Goal: Information Seeking & Learning: Find specific fact

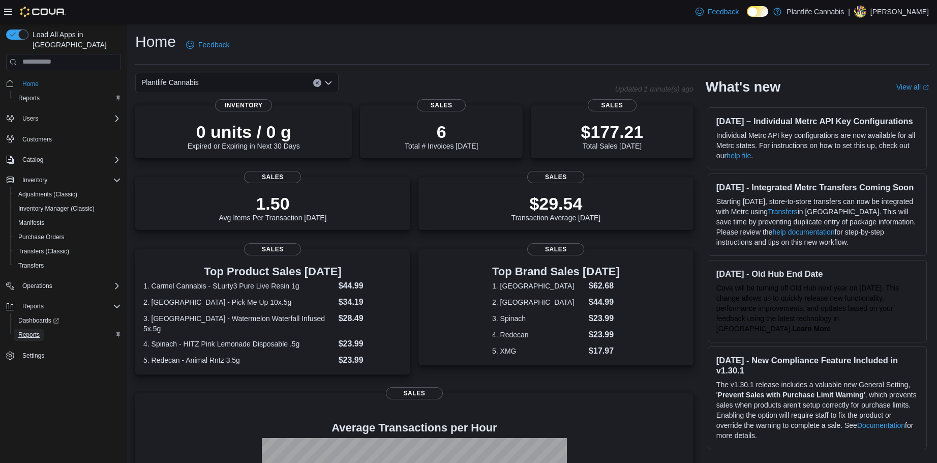
click at [33, 328] on span "Reports" at bounding box center [28, 334] width 21 height 12
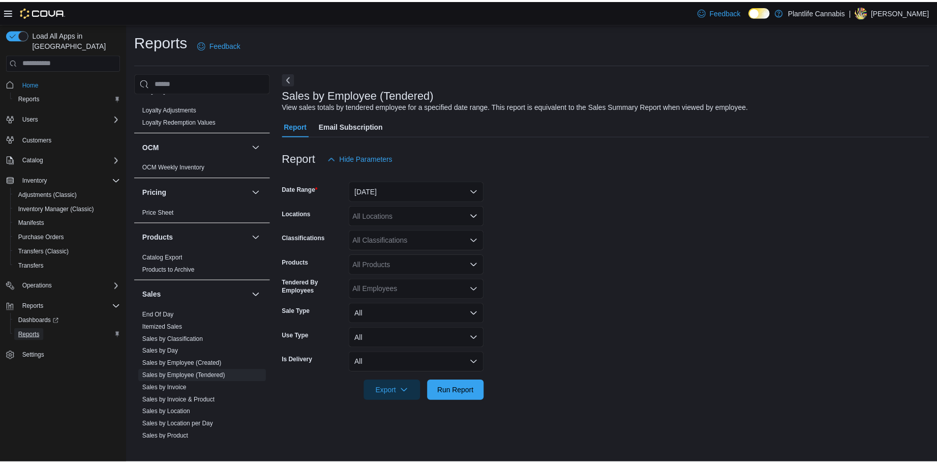
scroll to position [518, 0]
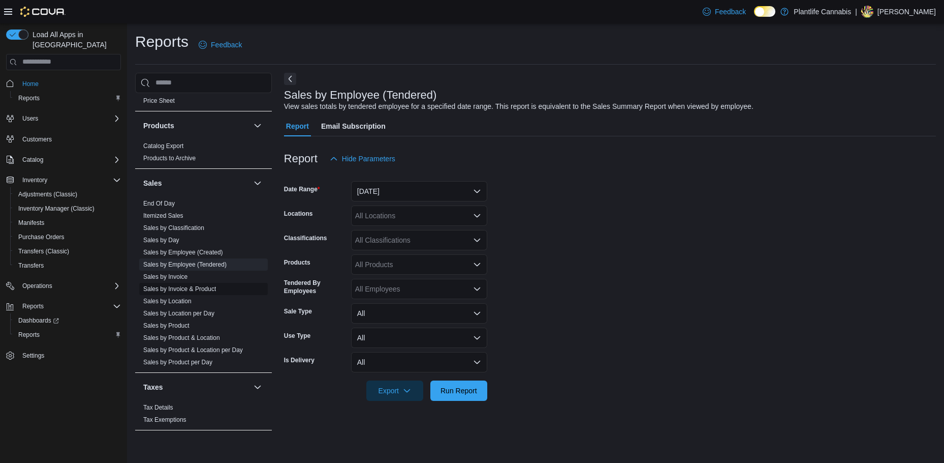
click at [192, 288] on link "Sales by Invoice & Product" at bounding box center [179, 288] width 73 height 7
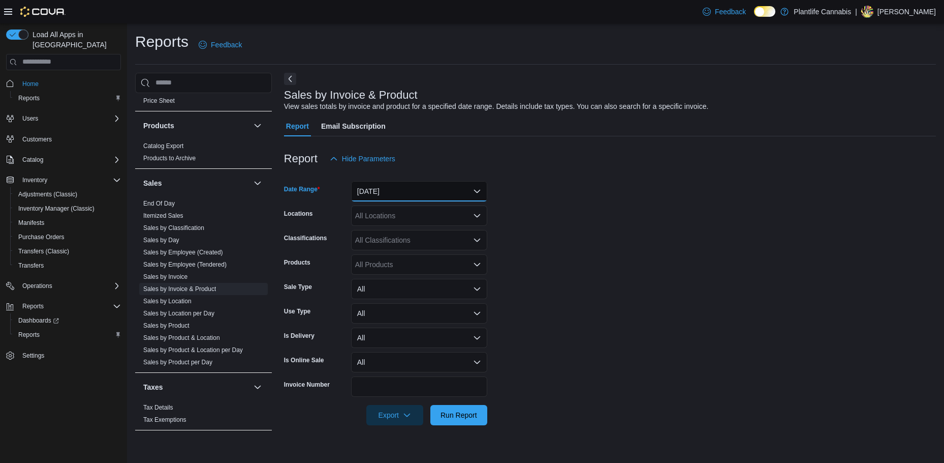
click at [388, 194] on button "Yesterday" at bounding box center [419, 191] width 136 height 20
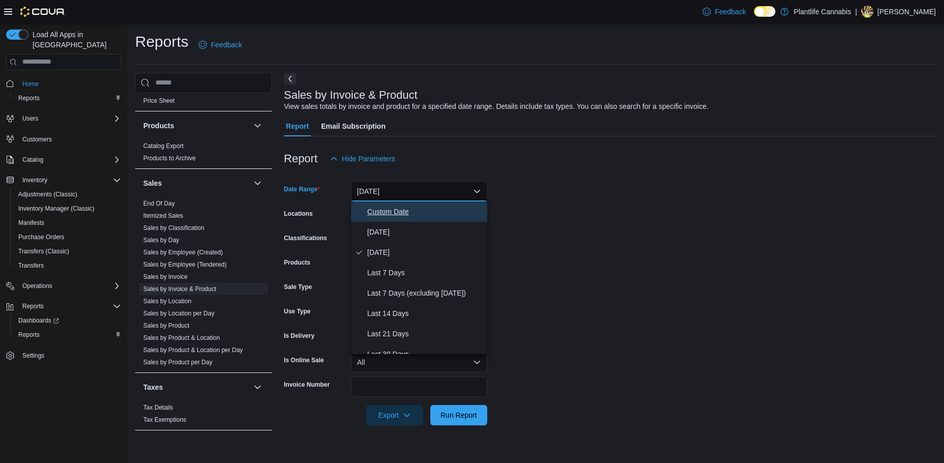
click at [382, 212] on span "Custom Date" at bounding box center [426, 211] width 116 height 12
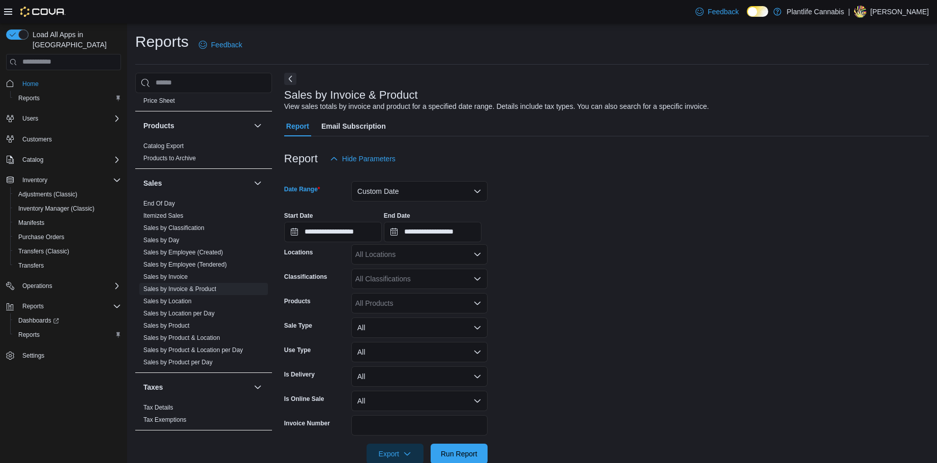
click at [322, 243] on div at bounding box center [606, 243] width 645 height 2
click at [327, 237] on input "**********" at bounding box center [333, 232] width 98 height 20
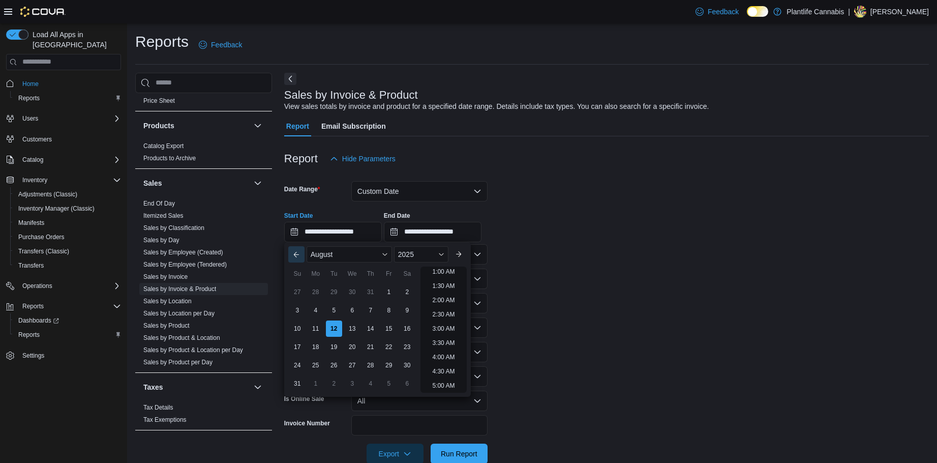
click at [292, 253] on button "Previous Month" at bounding box center [296, 254] width 16 height 16
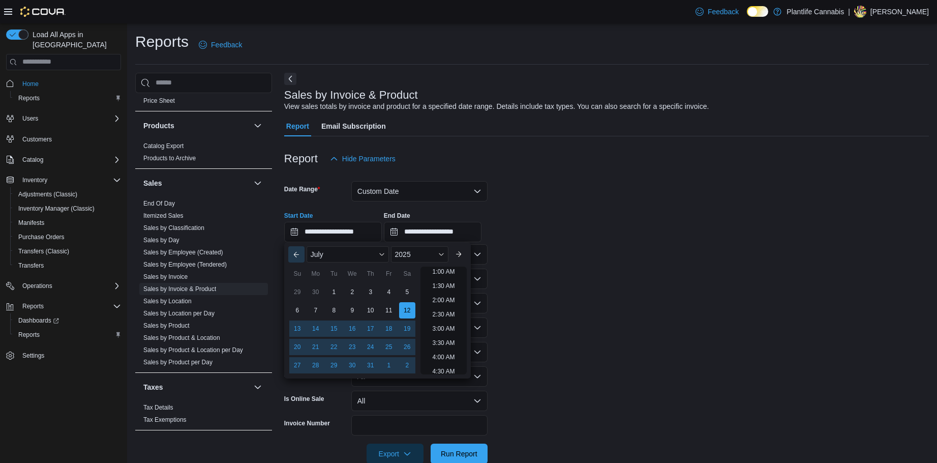
scroll to position [2, 0]
click at [334, 347] on div "22" at bounding box center [334, 347] width 18 height 18
type input "**********"
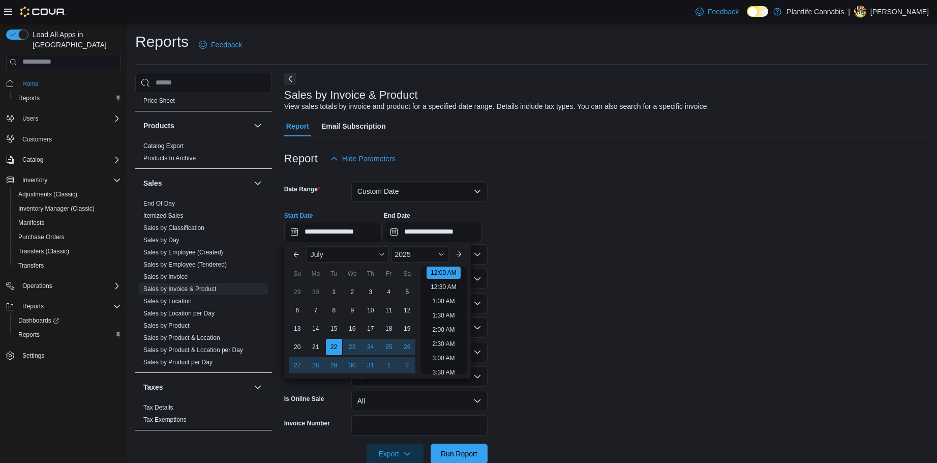
click at [606, 327] on form "**********" at bounding box center [606, 316] width 645 height 295
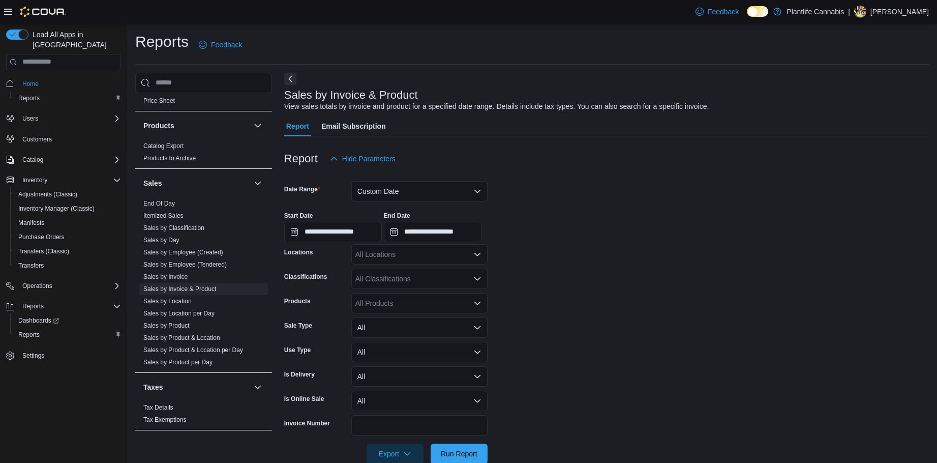
scroll to position [21, 0]
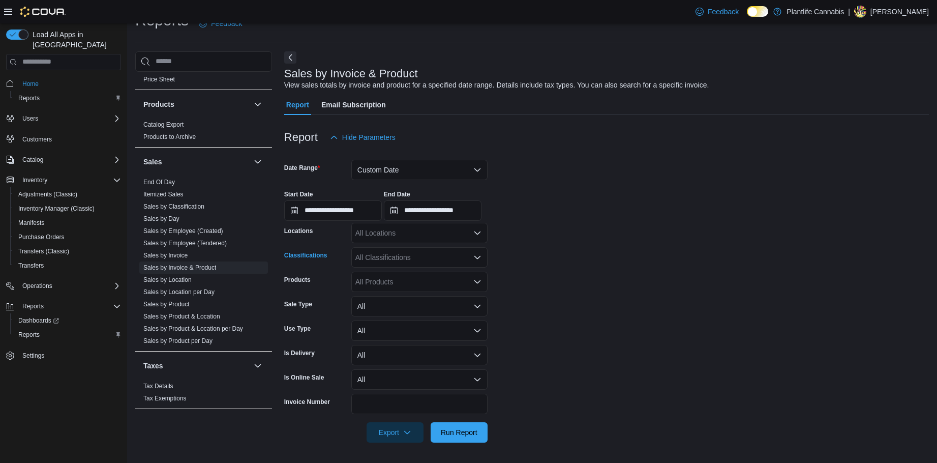
click at [402, 258] on div "All Classifications" at bounding box center [419, 257] width 136 height 20
type input "**"
click at [396, 286] on span "Topicals" at bounding box center [386, 289] width 26 height 10
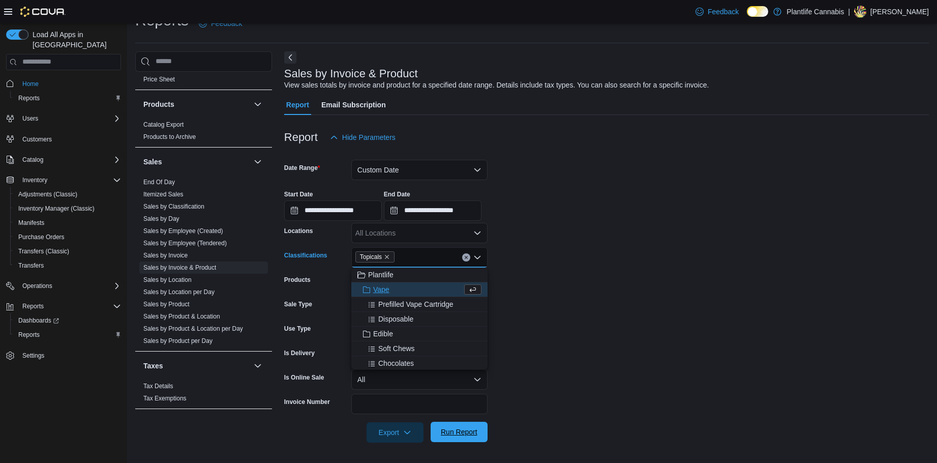
click at [462, 431] on span "Run Report" at bounding box center [459, 431] width 37 height 10
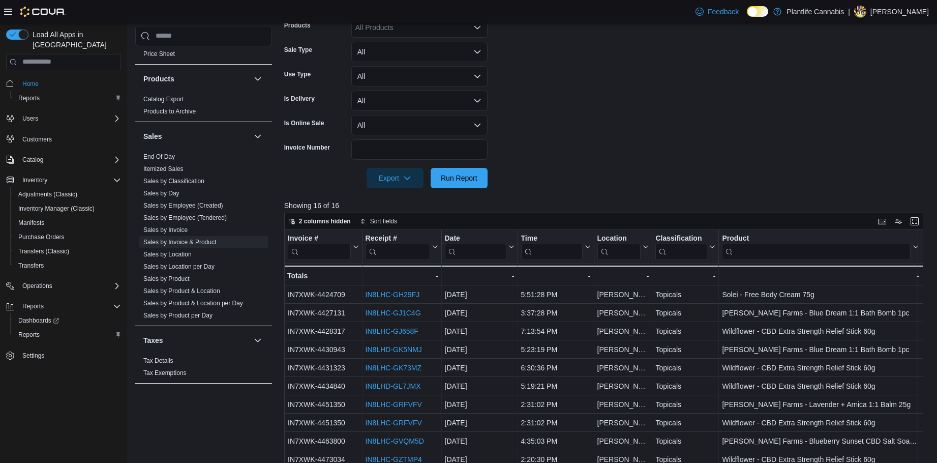
scroll to position [1, 0]
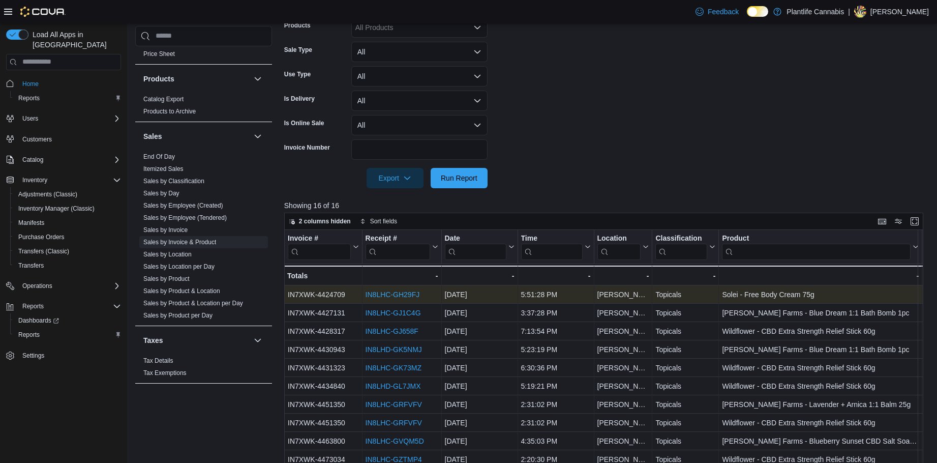
click at [390, 296] on link "IN8LHC-GH29FJ" at bounding box center [392, 294] width 54 height 8
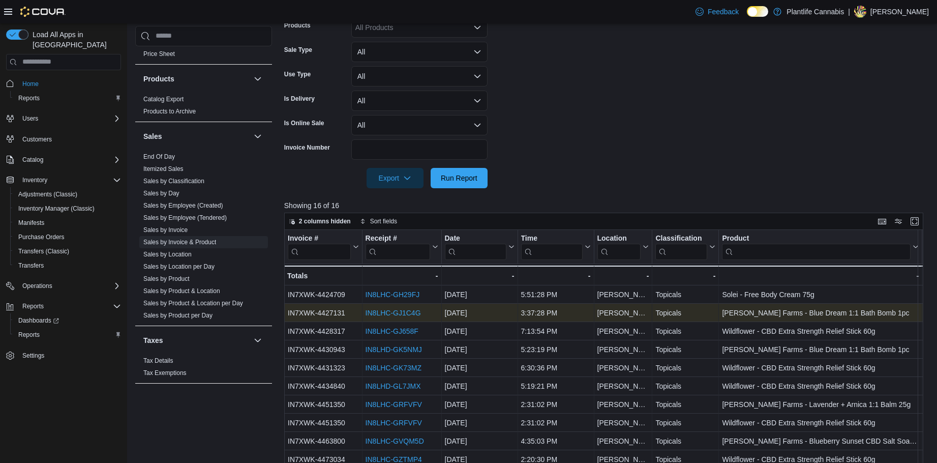
click at [380, 313] on link "IN8LHC-GJ1C4G" at bounding box center [392, 313] width 55 height 8
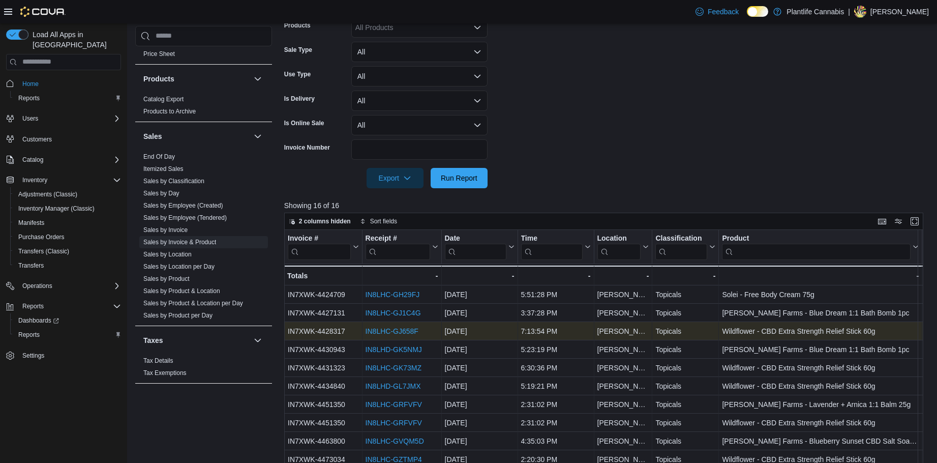
click at [395, 329] on link "IN8LHC-GJ658F" at bounding box center [391, 331] width 53 height 8
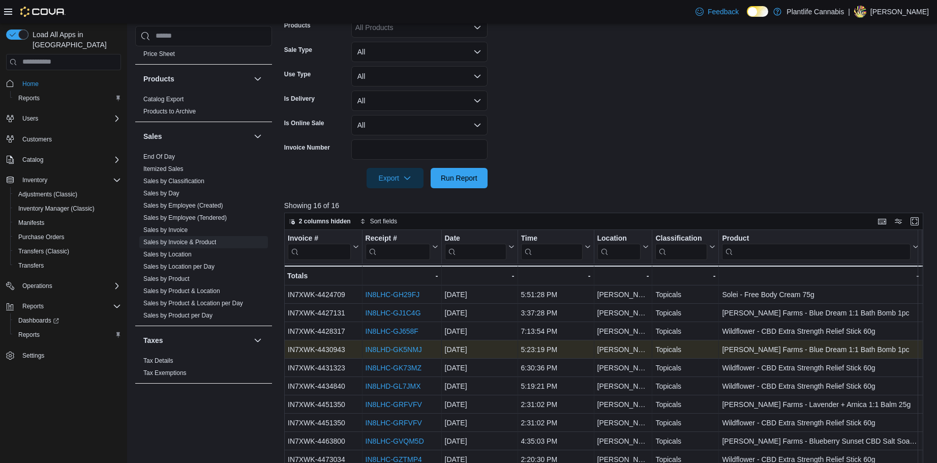
click at [400, 346] on link "IN8LHD-GK5NMJ" at bounding box center [393, 349] width 56 height 8
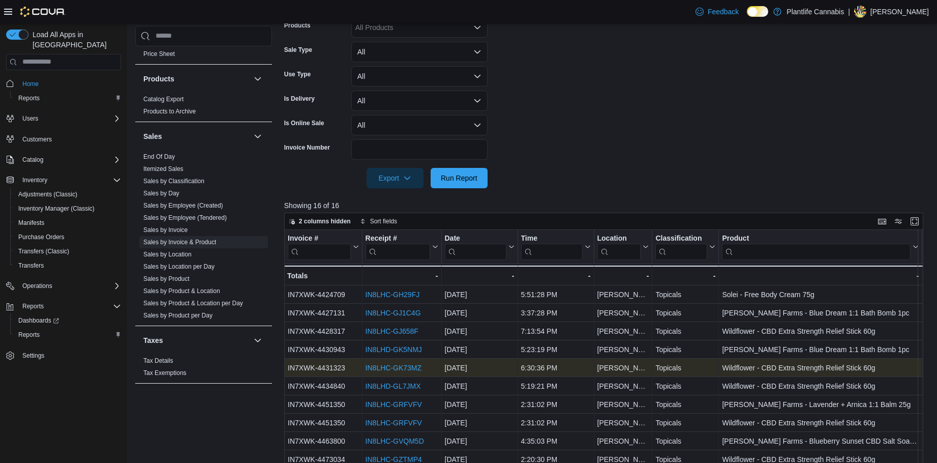
click at [382, 362] on div "IN8LHC-GK73MZ" at bounding box center [401, 367] width 73 height 12
click at [382, 369] on link "IN8LHC-GK73MZ" at bounding box center [393, 367] width 56 height 8
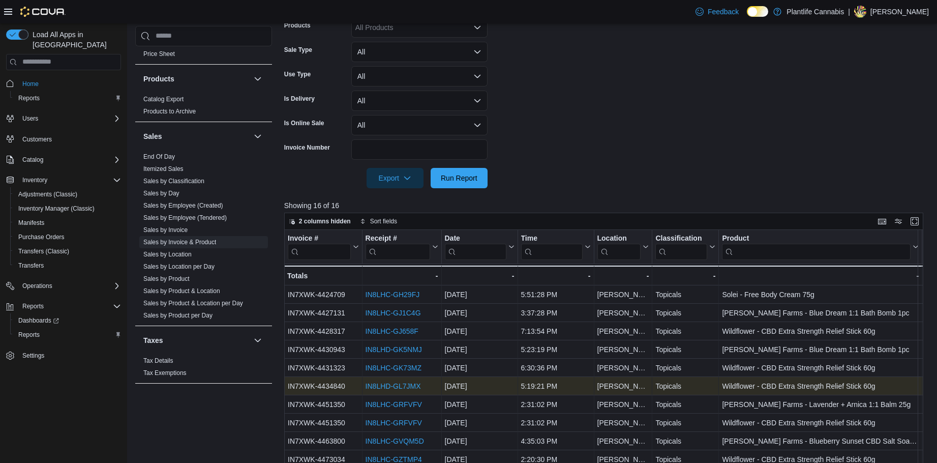
click at [408, 384] on link "IN8LHD-GL7JMX" at bounding box center [392, 386] width 55 height 8
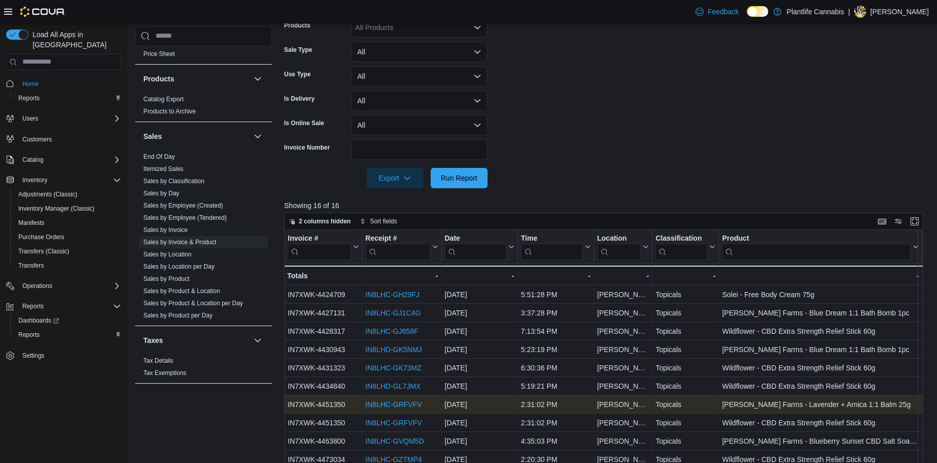
click at [411, 403] on link "IN8LHC-GRFVFV" at bounding box center [393, 404] width 56 height 8
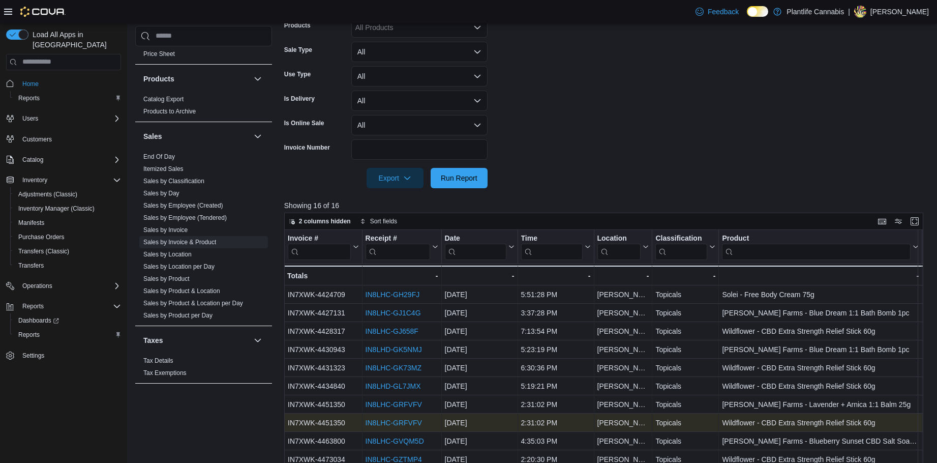
click at [395, 421] on link "IN8LHC-GRFVFV" at bounding box center [393, 422] width 56 height 8
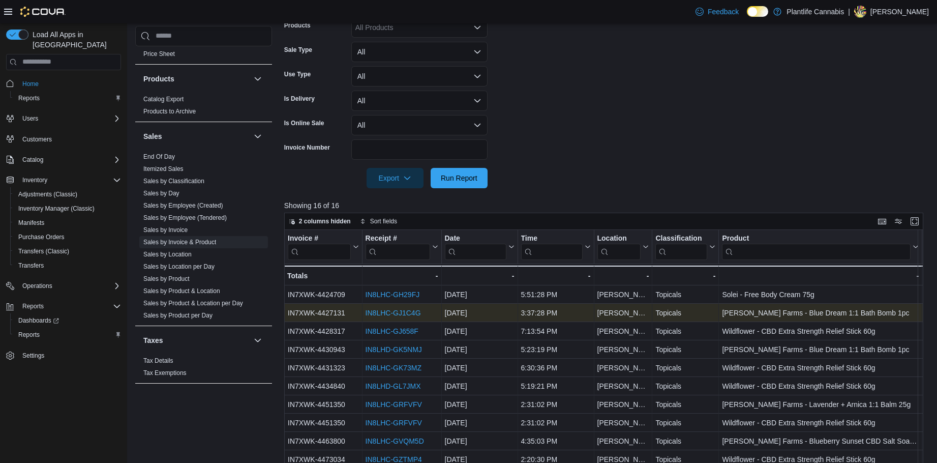
scroll to position [326, 0]
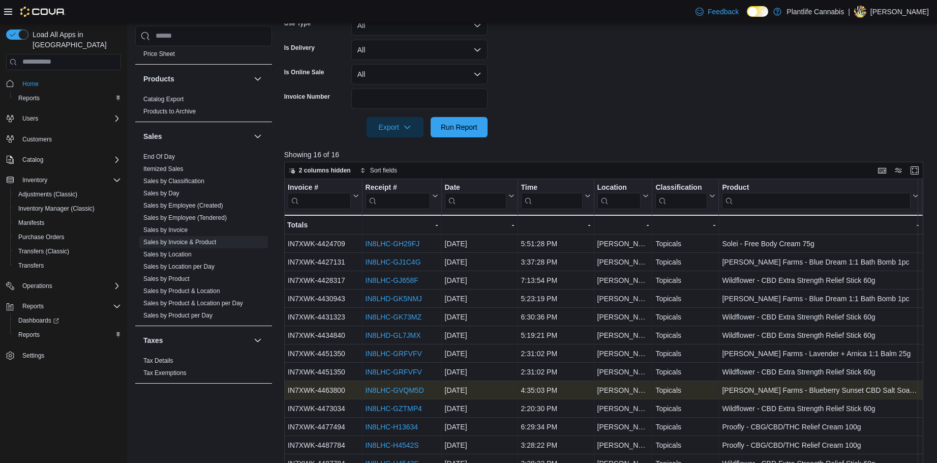
click at [397, 387] on link "IN8LHC-GVQM5D" at bounding box center [394, 390] width 58 height 8
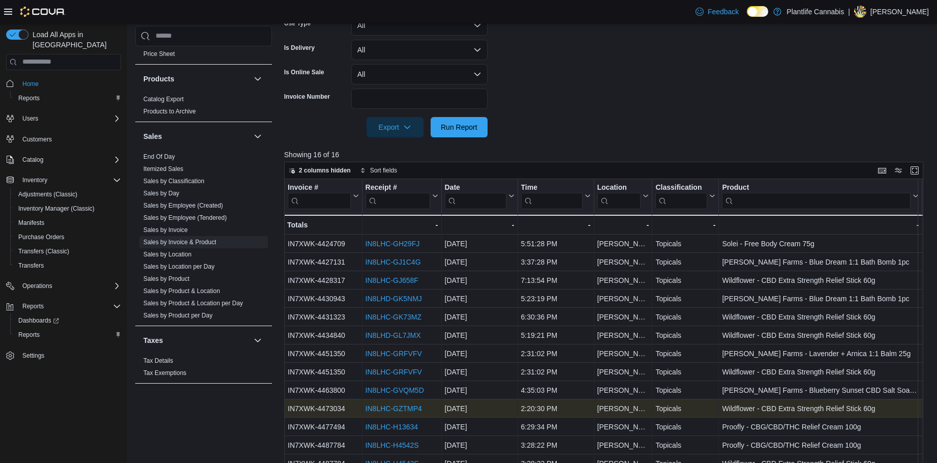
click at [404, 405] on link "IN8LHC-GZTMP4" at bounding box center [393, 408] width 56 height 8
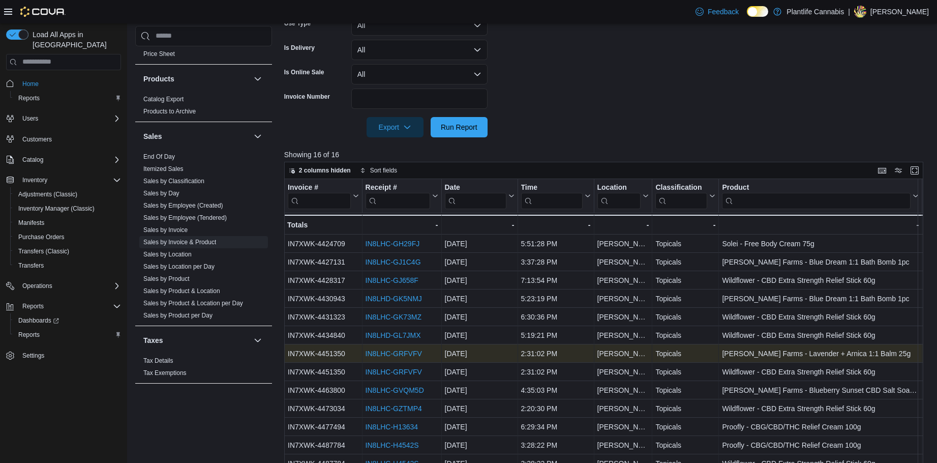
scroll to position [377, 0]
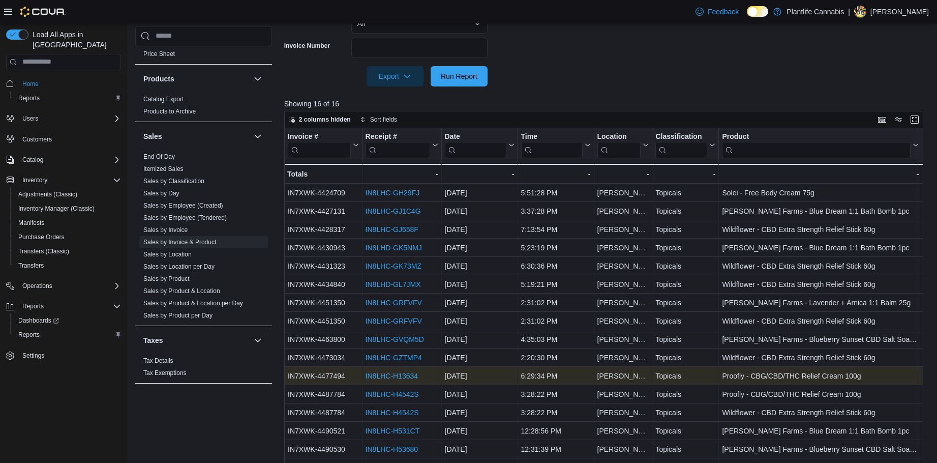
click at [390, 374] on link "IN8LHC-H13634" at bounding box center [391, 376] width 53 height 8
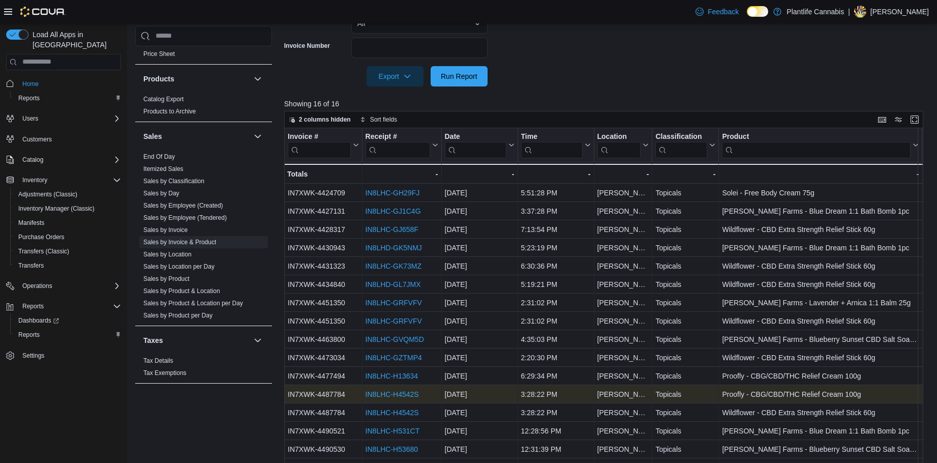
click at [403, 396] on link "IN8LHC-H4542S" at bounding box center [391, 394] width 53 height 8
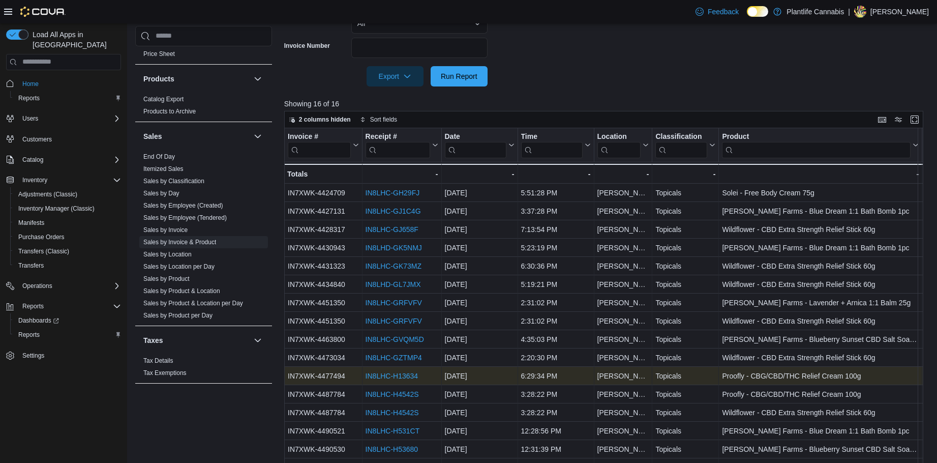
scroll to position [404, 0]
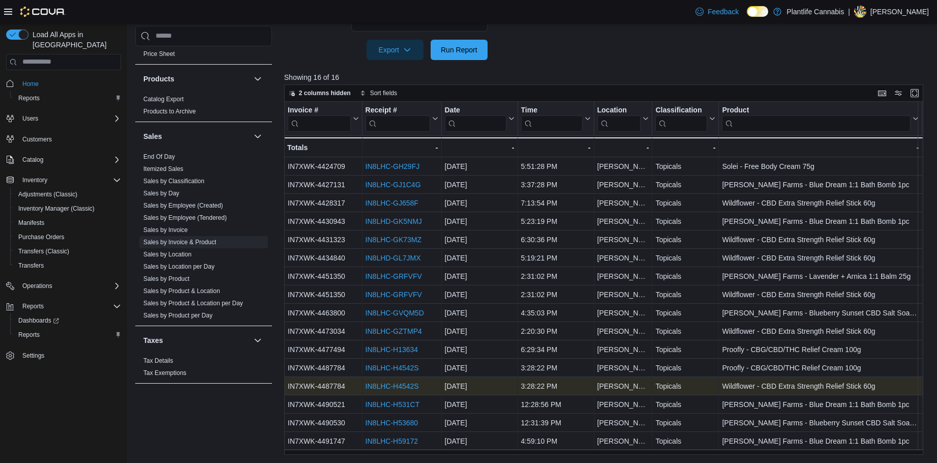
click at [404, 383] on link "IN8LHC-H4542S" at bounding box center [391, 386] width 53 height 8
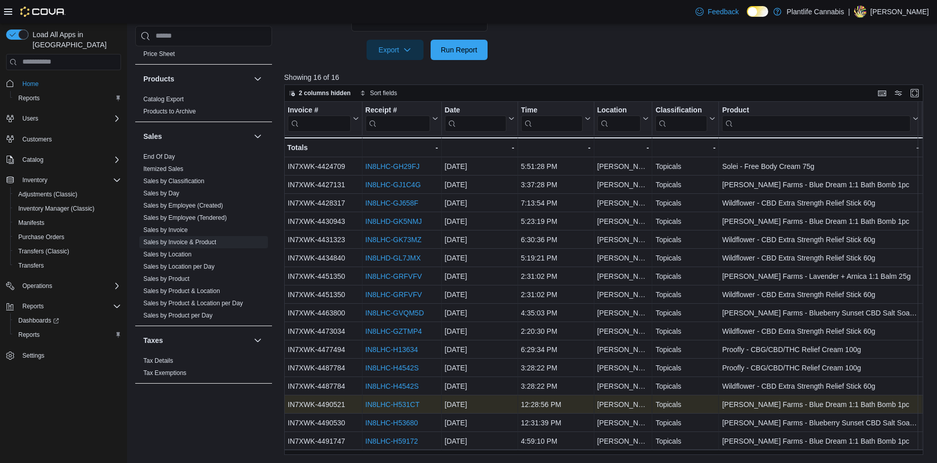
click at [403, 402] on link "IN8LHC-H531CT" at bounding box center [392, 404] width 54 height 8
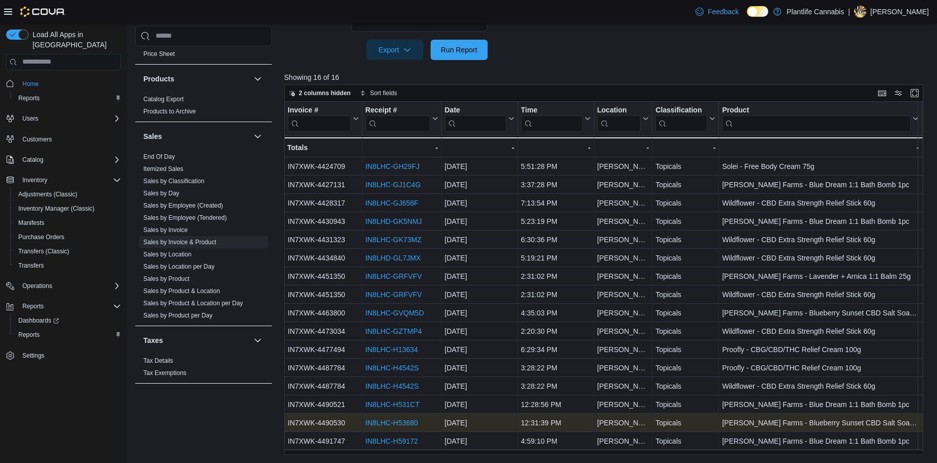
click at [405, 422] on link "IN8LHC-H53680" at bounding box center [391, 422] width 53 height 8
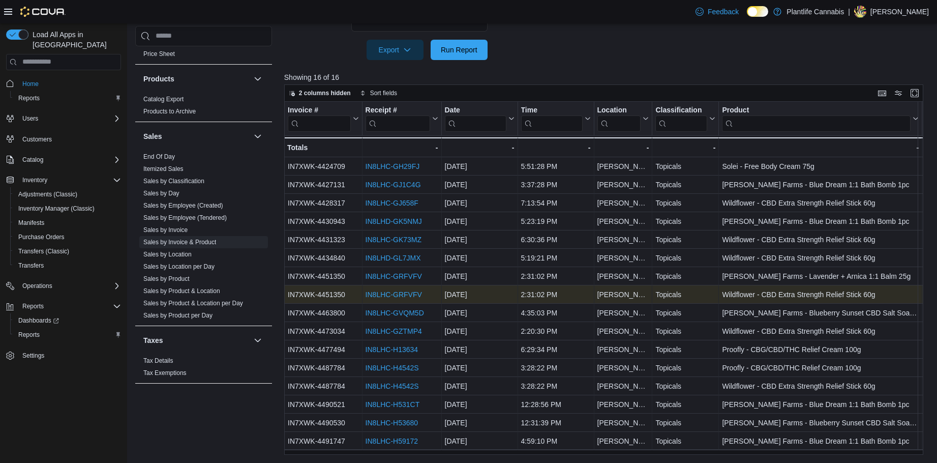
scroll to position [1, 0]
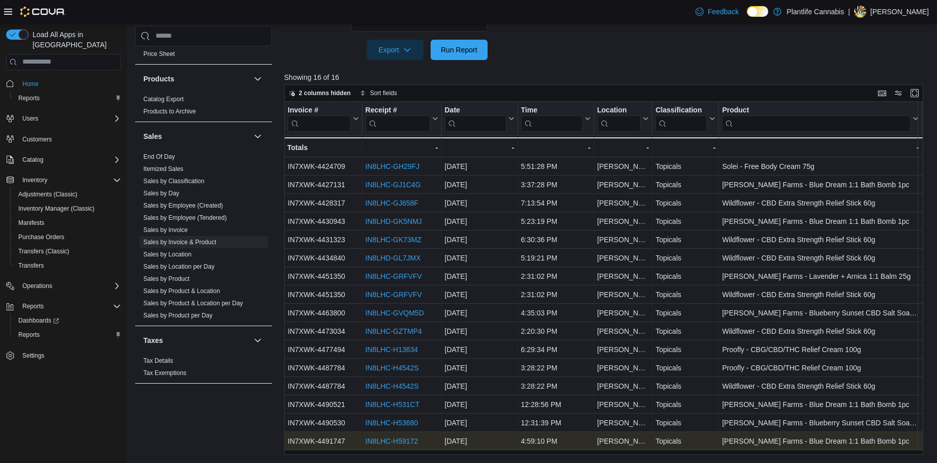
click at [392, 438] on link "IN8LHC-H59172" at bounding box center [391, 441] width 53 height 8
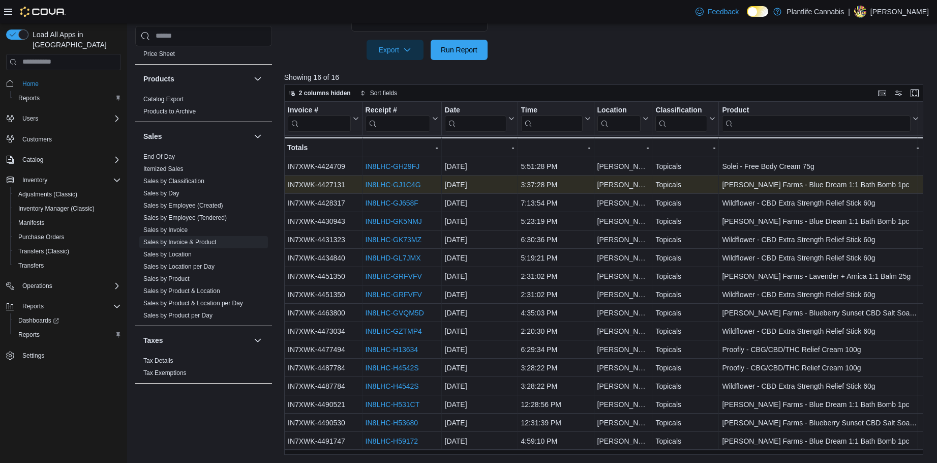
scroll to position [0, 0]
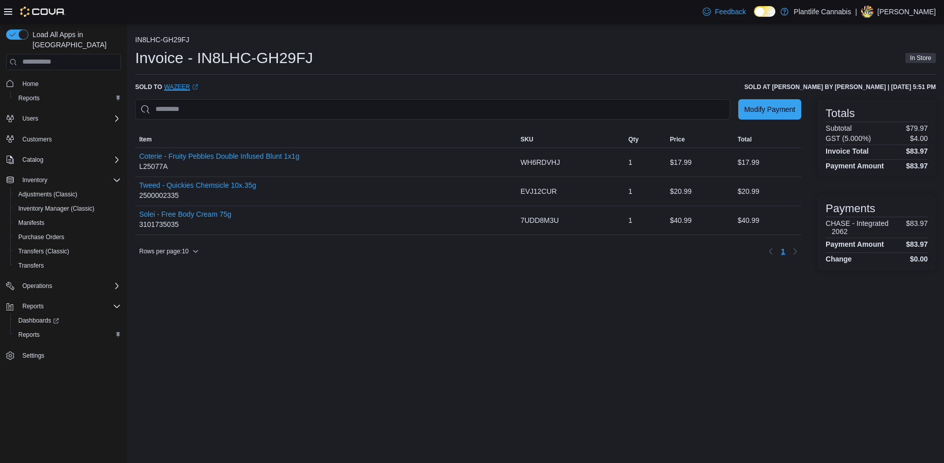
click at [180, 86] on link "Wazeer (opens in a new tab or window)" at bounding box center [181, 87] width 34 height 8
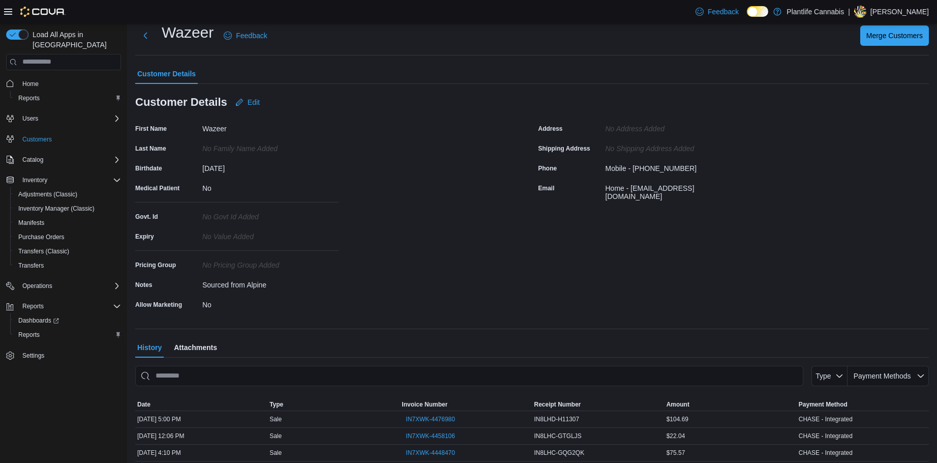
scroll to position [51, 0]
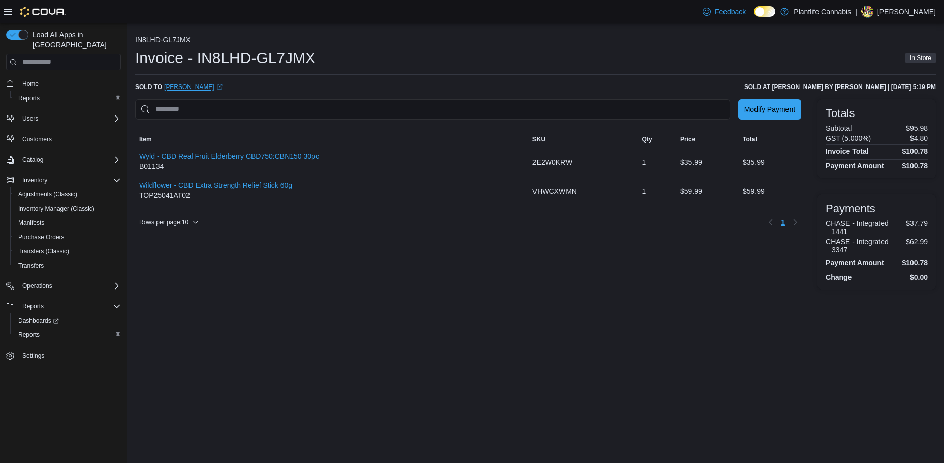
click at [199, 84] on link "Michelle Peacock (opens in a new tab or window)" at bounding box center [193, 87] width 58 height 8
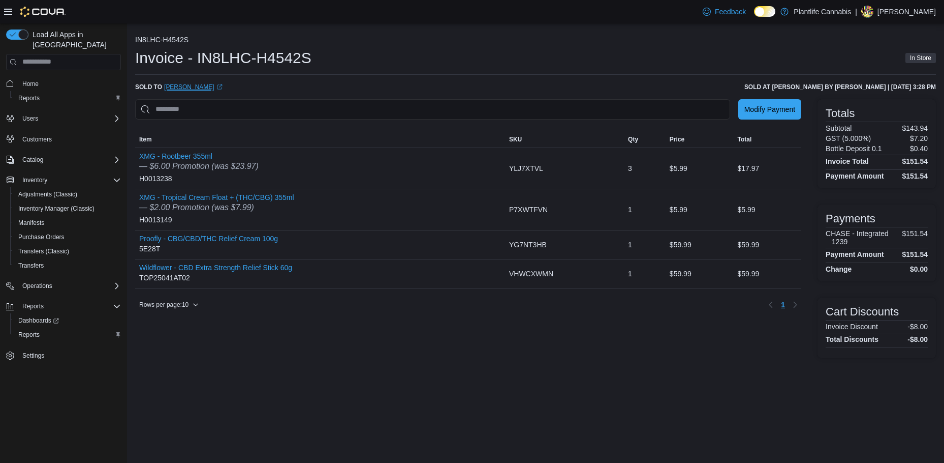
click at [179, 86] on link "Andrea (opens in a new tab or window)" at bounding box center [193, 87] width 58 height 8
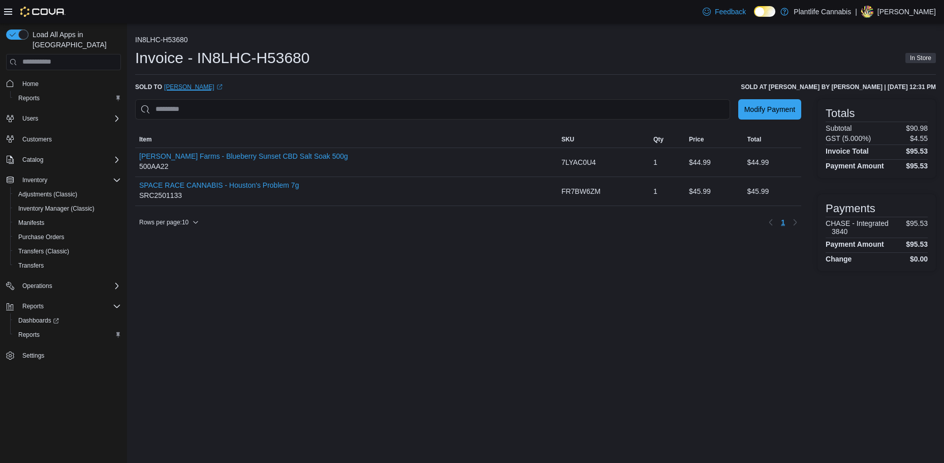
click at [171, 85] on link "Colin (opens in a new tab or window)" at bounding box center [193, 87] width 58 height 8
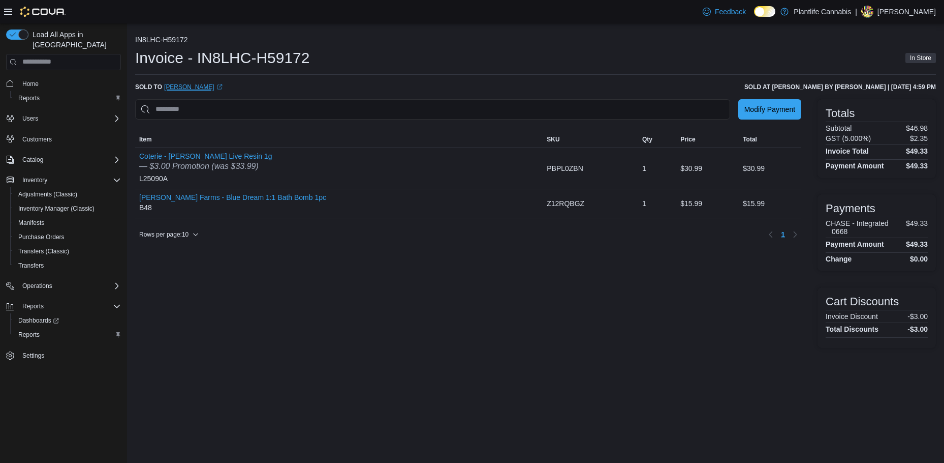
click at [179, 89] on link "Jonathan (opens in a new tab or window)" at bounding box center [193, 87] width 58 height 8
